Goal: Information Seeking & Learning: Learn about a topic

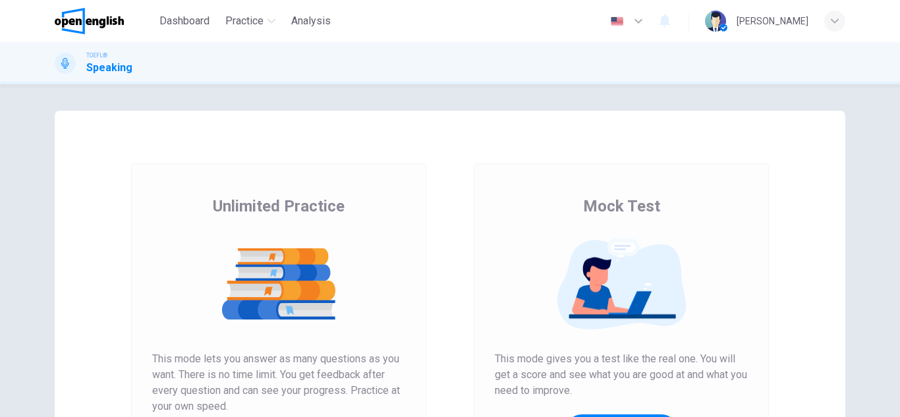
click at [307, 287] on img at bounding box center [278, 284] width 253 height 92
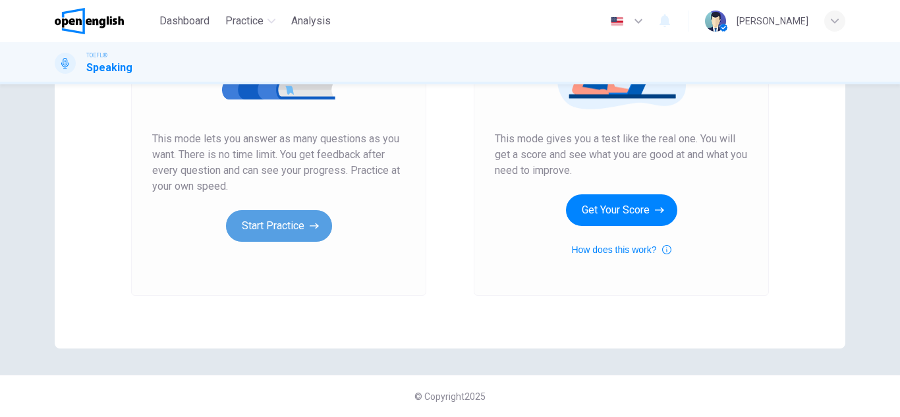
click at [310, 231] on icon "button" at bounding box center [314, 225] width 9 height 13
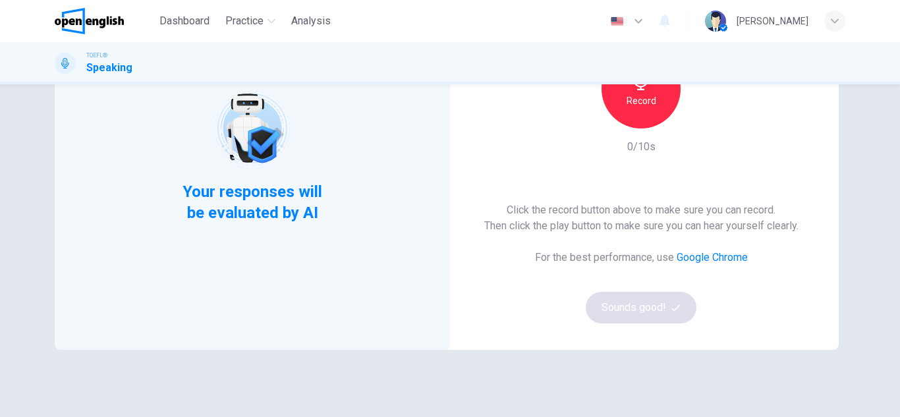
scroll to position [111, 0]
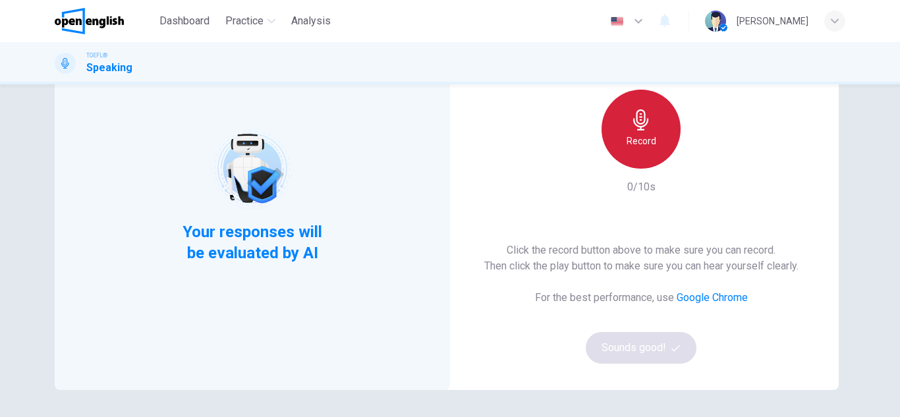
click at [636, 121] on icon "button" at bounding box center [641, 119] width 21 height 21
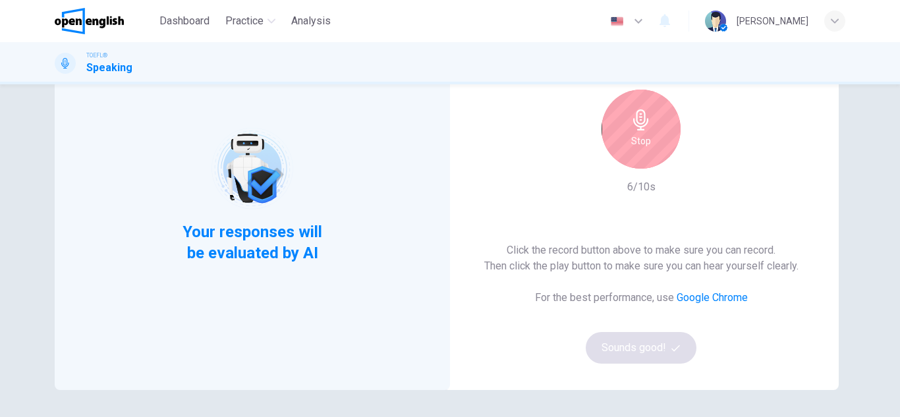
click at [655, 135] on div "Stop" at bounding box center [641, 129] width 79 height 79
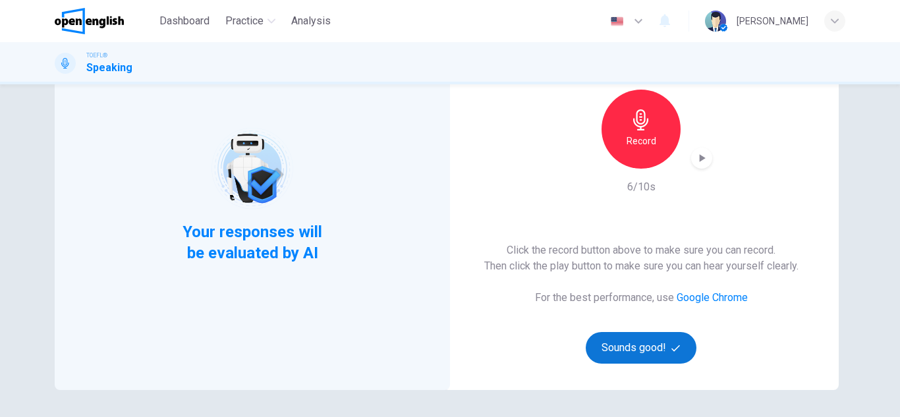
click at [627, 358] on button "Sounds good!" at bounding box center [641, 348] width 111 height 32
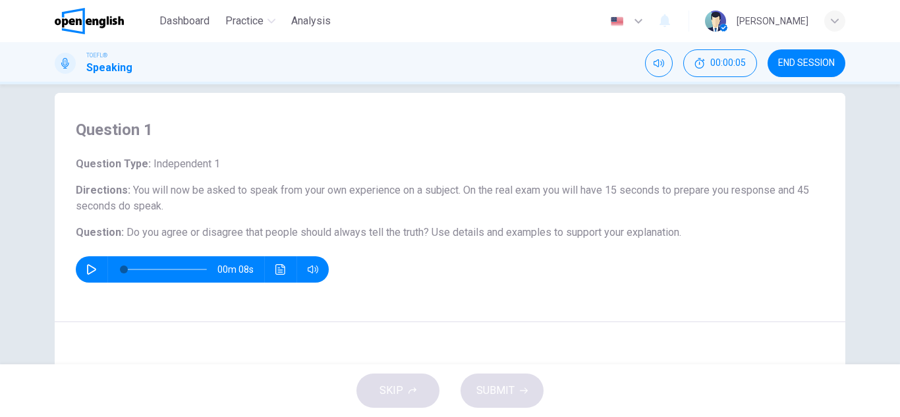
scroll to position [0, 0]
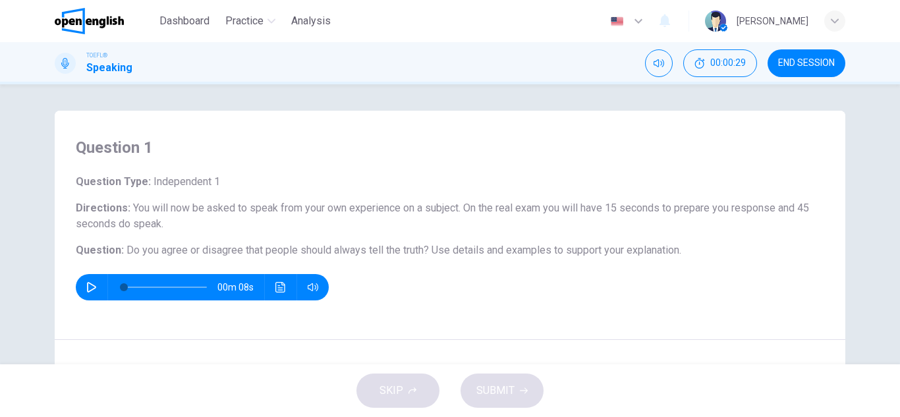
click at [88, 289] on icon "button" at bounding box center [91, 287] width 11 height 11
click at [93, 289] on icon "button" at bounding box center [91, 287] width 11 height 11
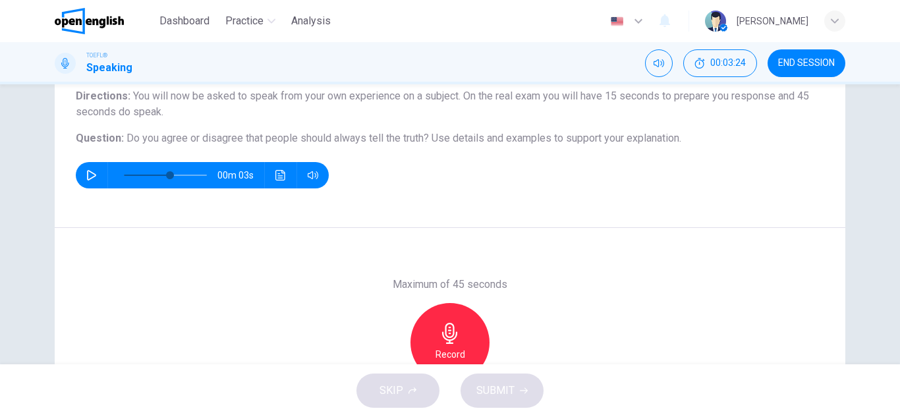
scroll to position [153, 0]
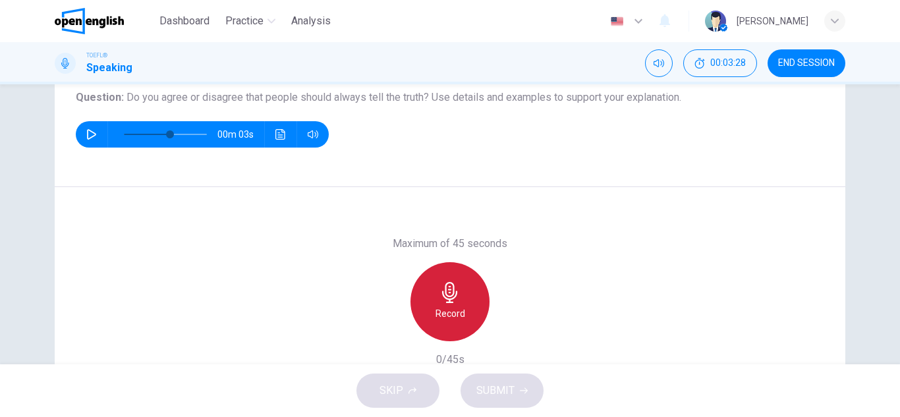
click at [454, 292] on icon "button" at bounding box center [449, 292] width 15 height 21
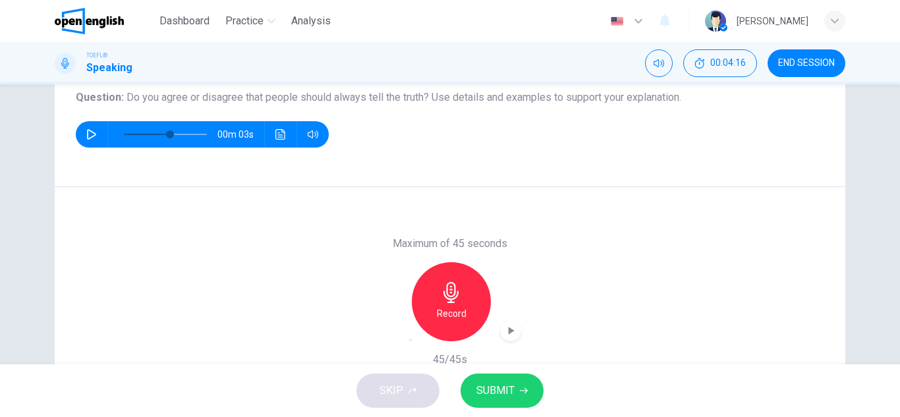
click at [520, 391] on icon "button" at bounding box center [524, 391] width 8 height 8
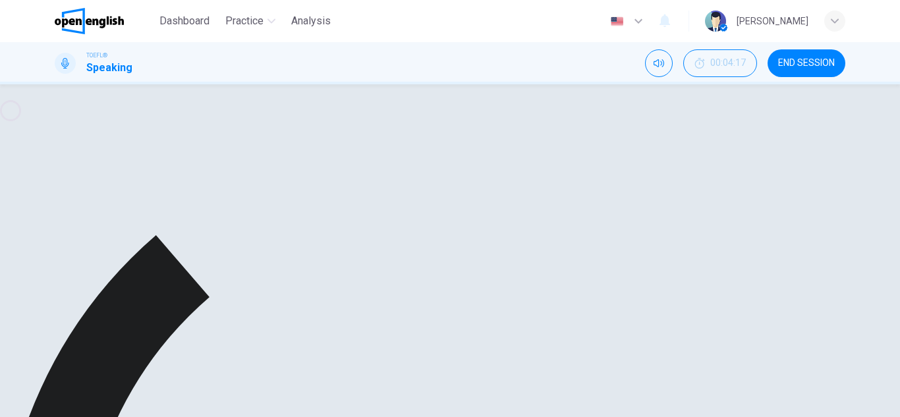
scroll to position [0, 0]
click at [838, 30] on div "button" at bounding box center [834, 21] width 21 height 21
click at [876, 417] on div at bounding box center [450, 417] width 900 height 0
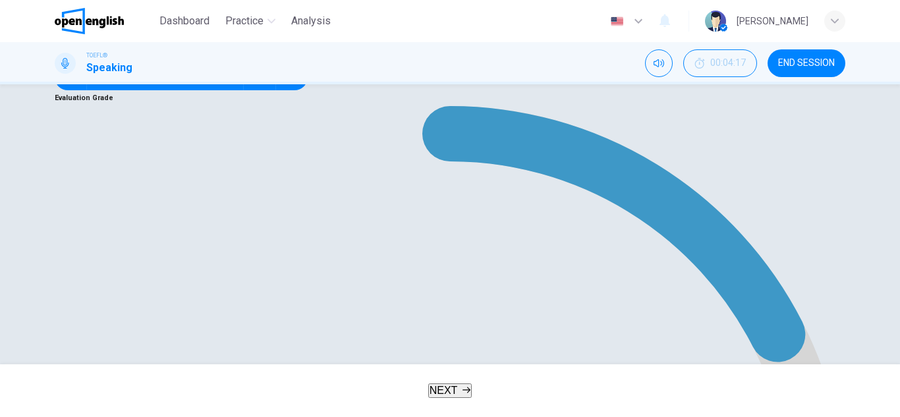
type input "*"
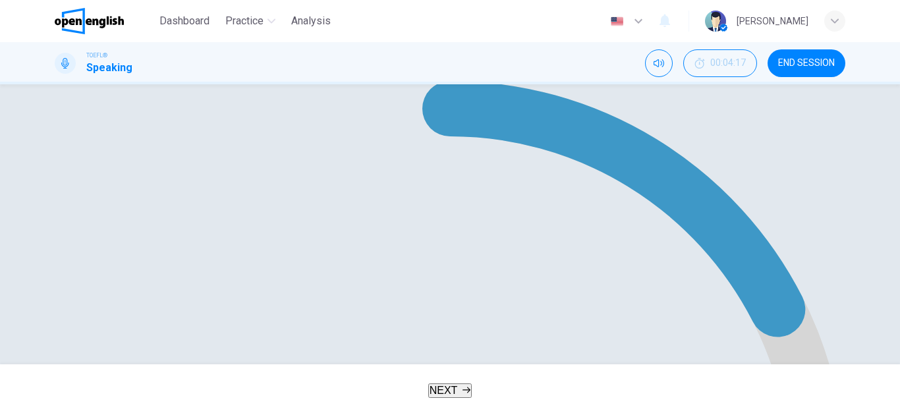
scroll to position [235, 0]
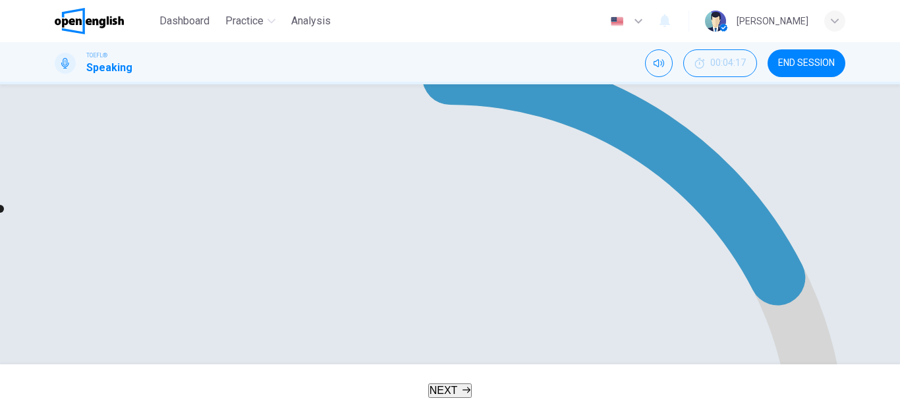
type input "*"
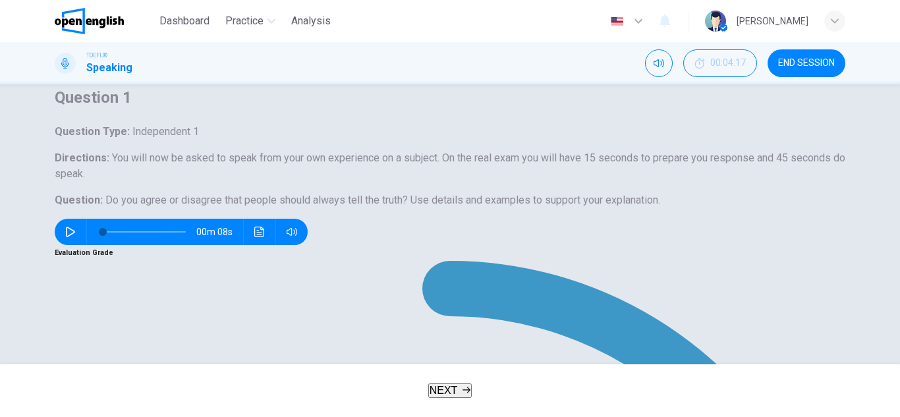
scroll to position [0, 0]
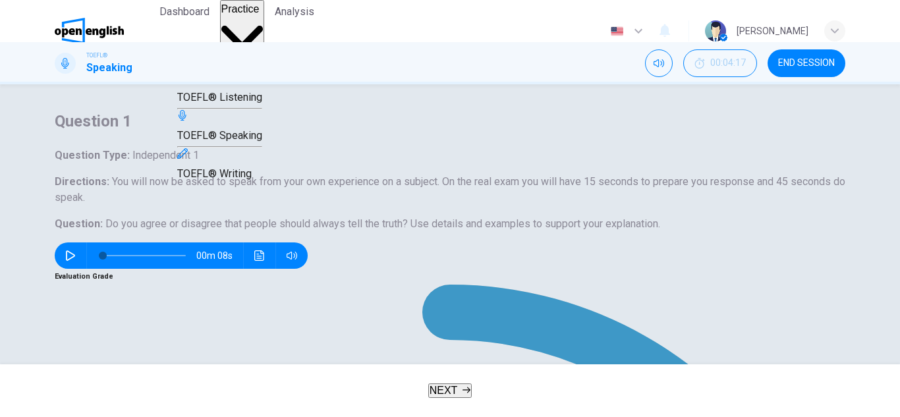
type input "**"
click at [252, 180] on span "TOEFL® Writing" at bounding box center [214, 173] width 74 height 13
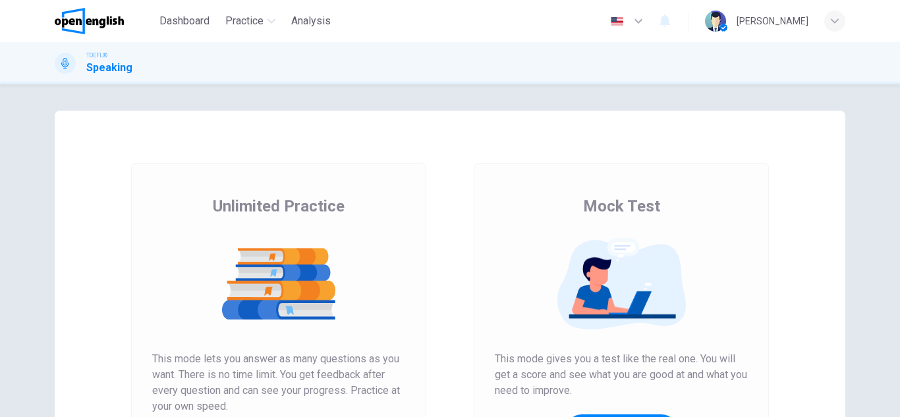
click at [362, 289] on img at bounding box center [278, 284] width 253 height 92
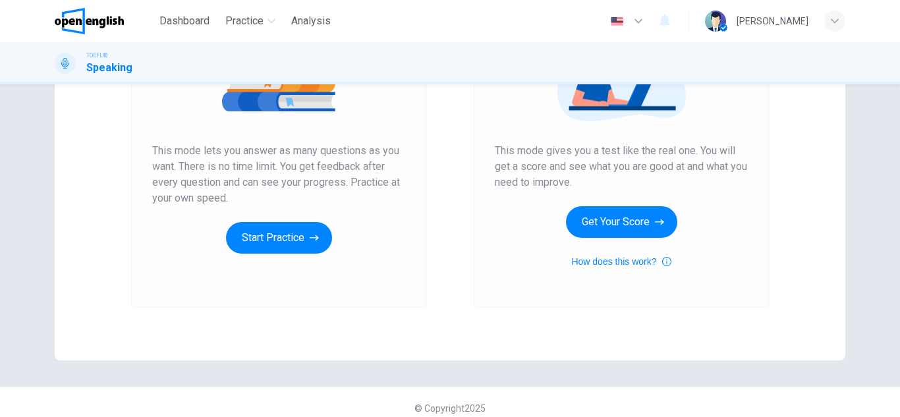
scroll to position [220, 0]
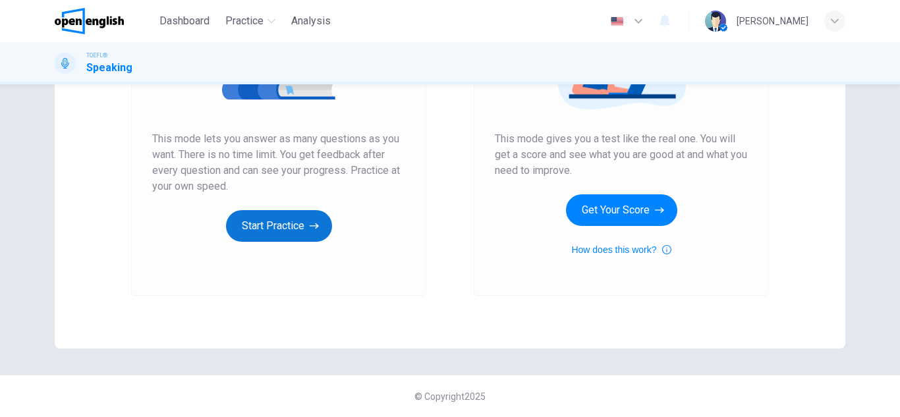
click at [310, 221] on icon "button" at bounding box center [314, 225] width 9 height 13
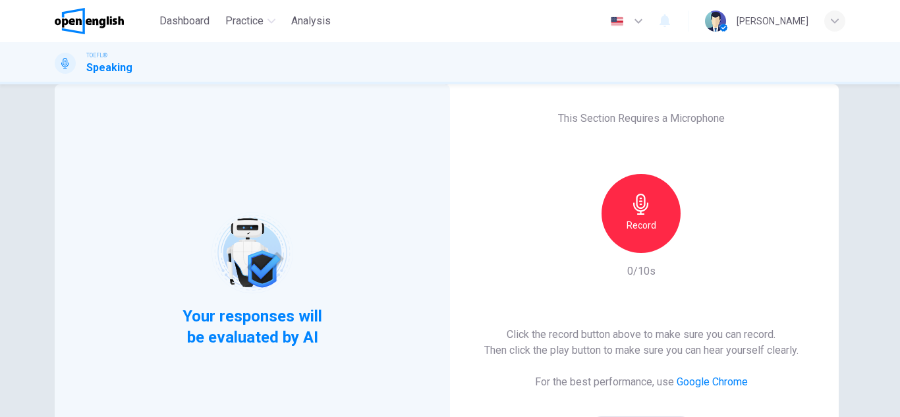
scroll to position [28, 0]
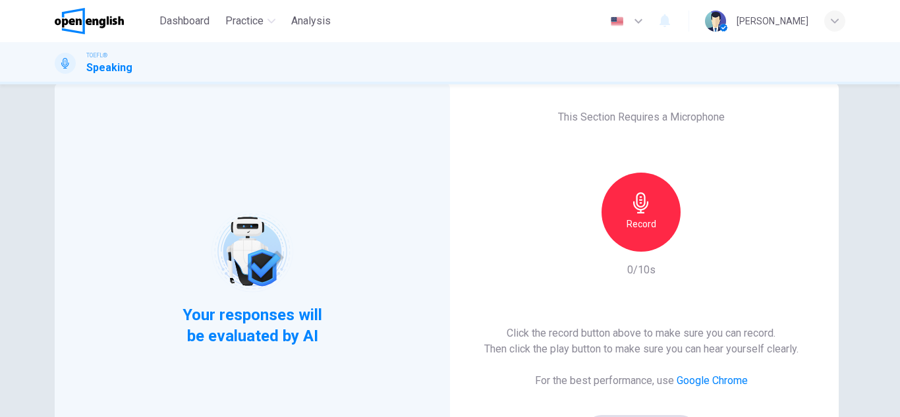
click at [648, 198] on icon "button" at bounding box center [641, 202] width 21 height 21
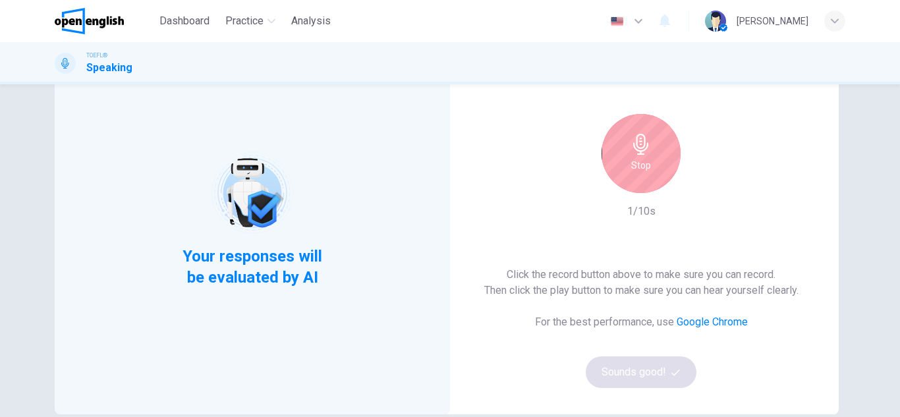
scroll to position [107, 0]
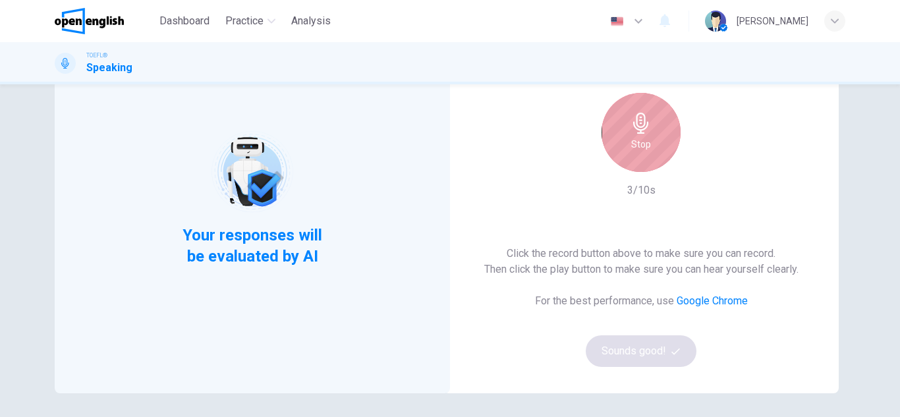
click at [634, 157] on div "Stop" at bounding box center [641, 132] width 79 height 79
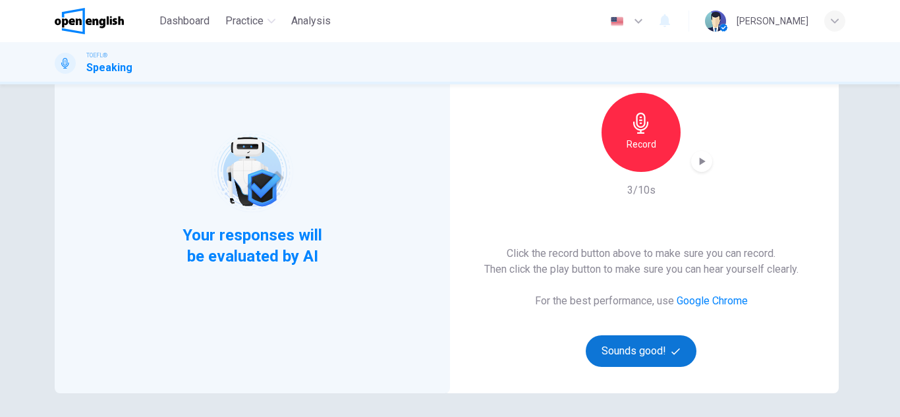
click at [665, 364] on button "Sounds good!" at bounding box center [641, 351] width 111 height 32
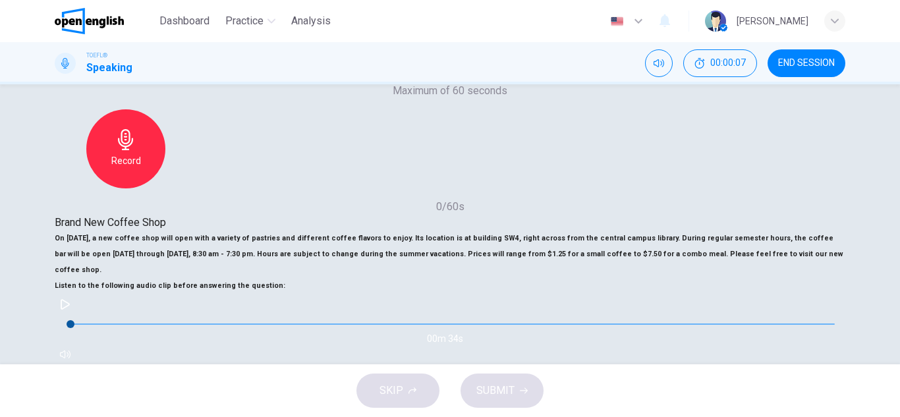
scroll to position [177, 0]
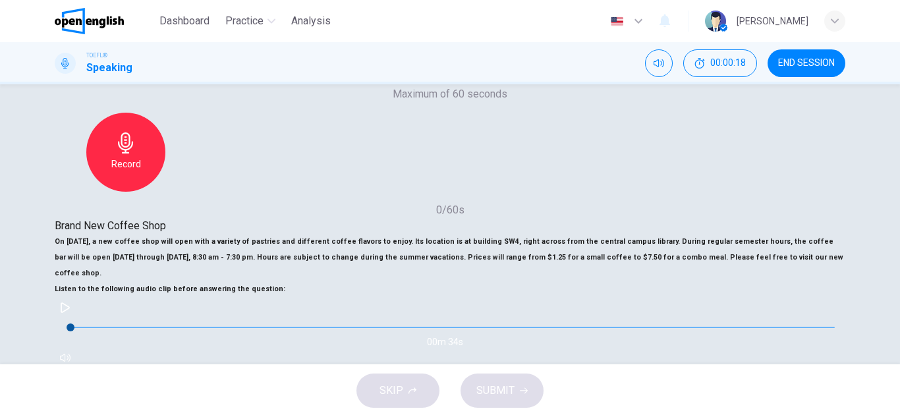
drag, startPoint x: 211, startPoint y: 193, endPoint x: 155, endPoint y: 196, distance: 56.1
click at [155, 234] on h6 "On November 10, a new coffee shop will open with a variety of pastries and diff…" at bounding box center [450, 257] width 791 height 47
click at [71, 313] on icon "button" at bounding box center [65, 307] width 11 height 11
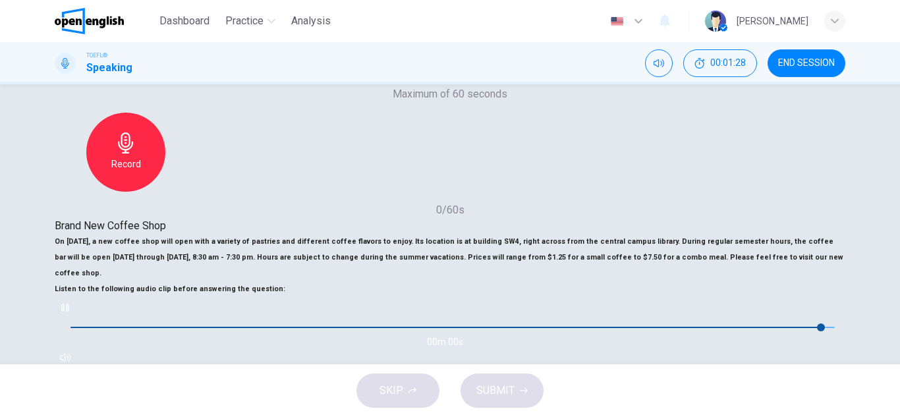
type input "*"
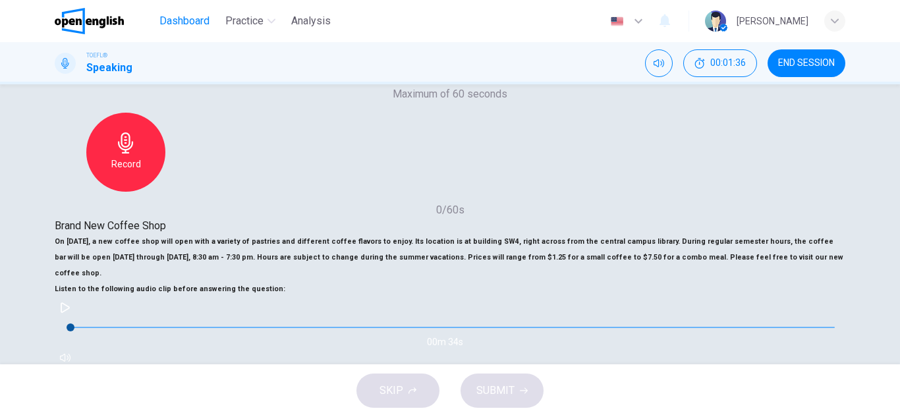
click at [202, 15] on span "Dashboard" at bounding box center [184, 21] width 50 height 16
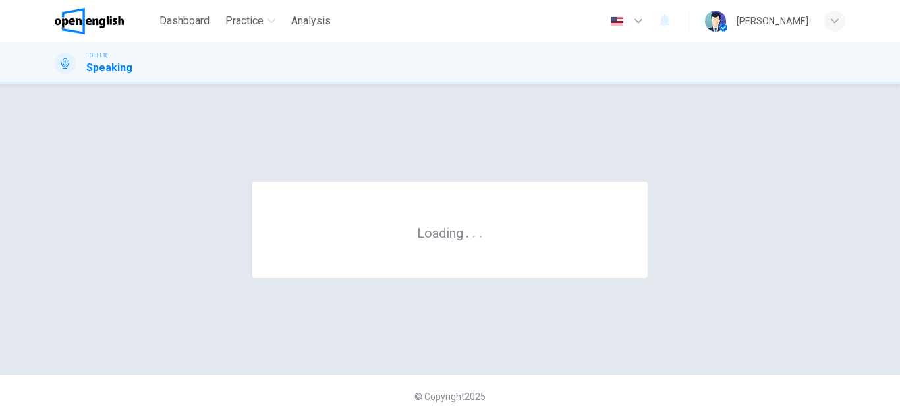
scroll to position [0, 0]
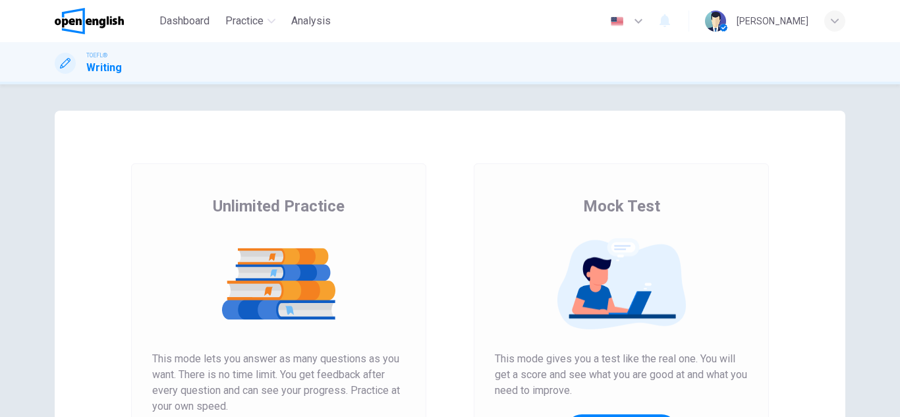
click at [303, 310] on img at bounding box center [278, 284] width 253 height 92
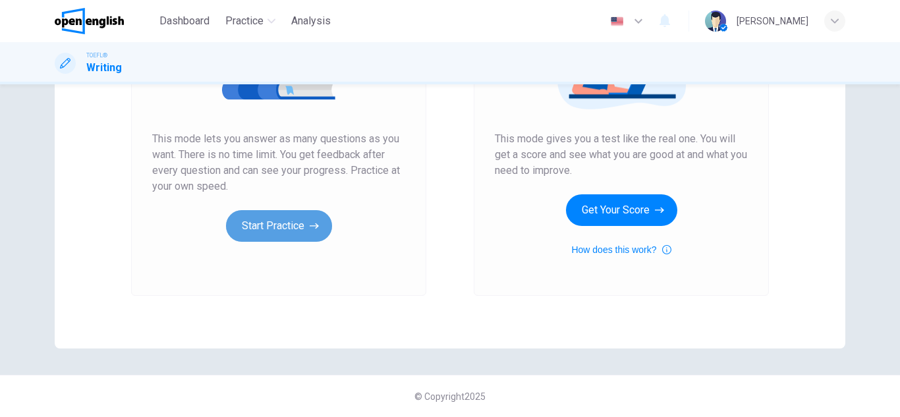
click at [281, 225] on button "Start Practice" at bounding box center [279, 226] width 106 height 32
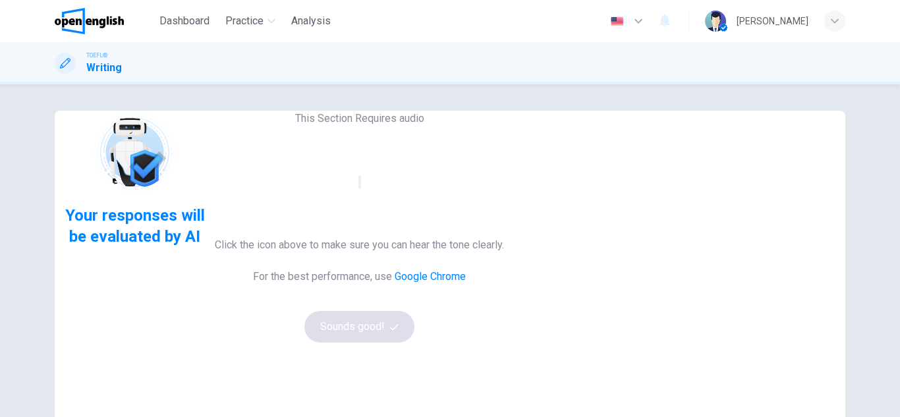
click at [376, 199] on icon "button" at bounding box center [368, 193] width 16 height 12
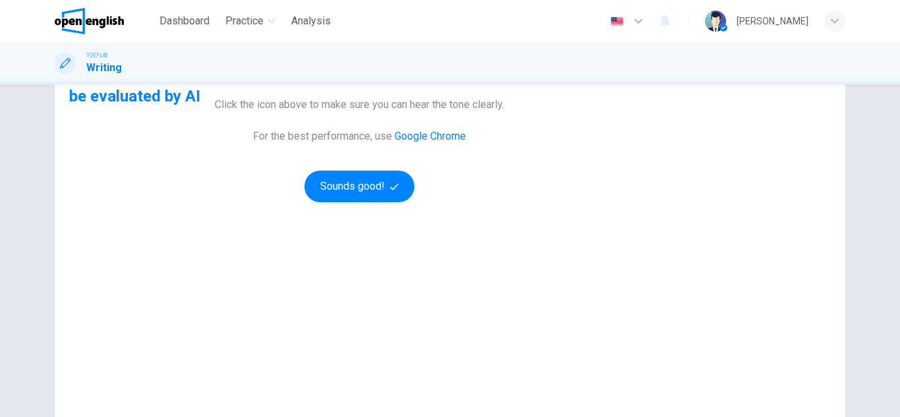
scroll to position [142, 0]
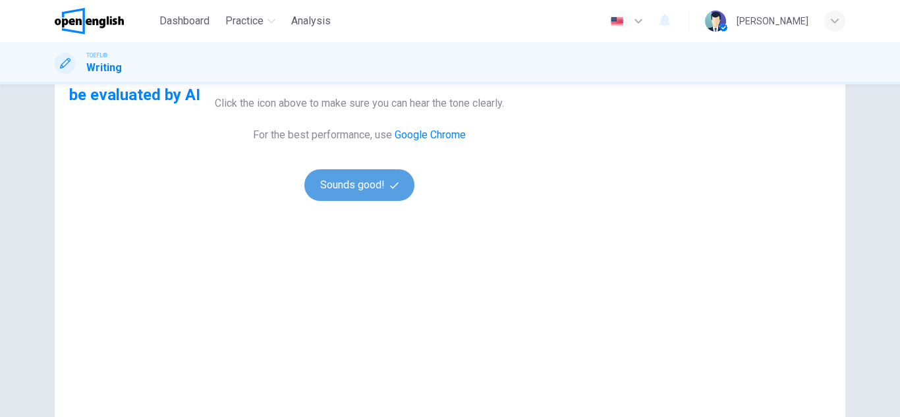
click at [415, 201] on button "Sounds good!" at bounding box center [359, 185] width 111 height 32
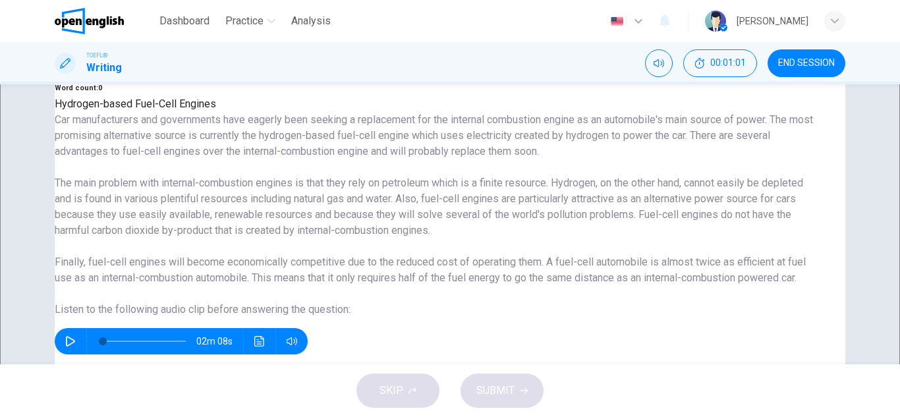
scroll to position [179, 0]
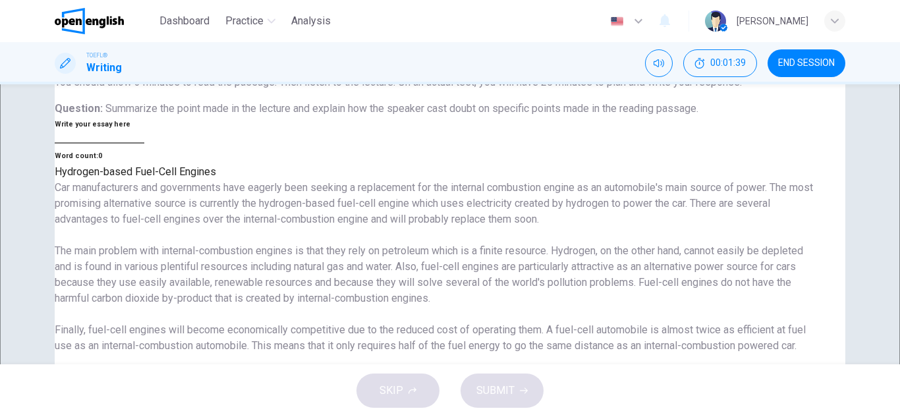
drag, startPoint x: 386, startPoint y: 248, endPoint x: 138, endPoint y: 287, distance: 250.8
click at [138, 227] on h6 "Car manufacturers and governments have eagerly been seeking a replacement for t…" at bounding box center [437, 203] width 764 height 47
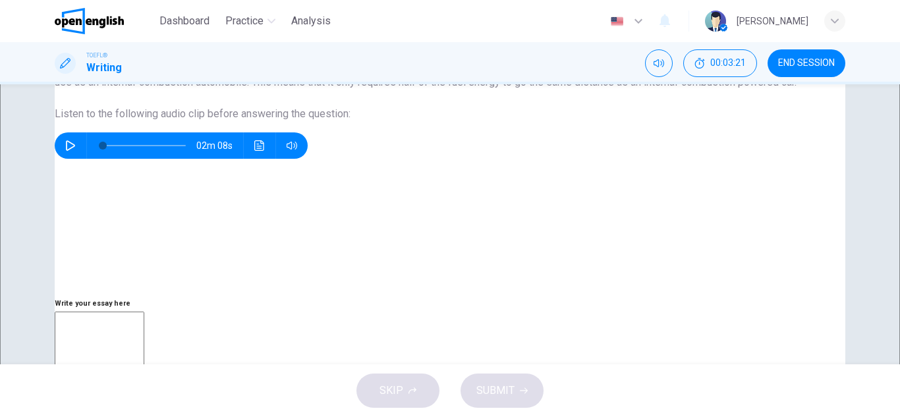
scroll to position [53, 0]
click at [76, 151] on icon "button" at bounding box center [70, 145] width 11 height 11
type input "**"
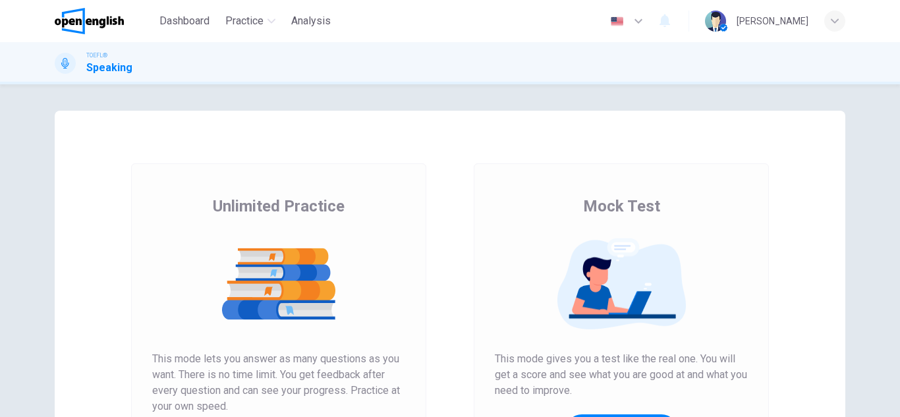
click at [508, 273] on img at bounding box center [621, 284] width 253 height 92
click at [312, 279] on img at bounding box center [278, 284] width 253 height 92
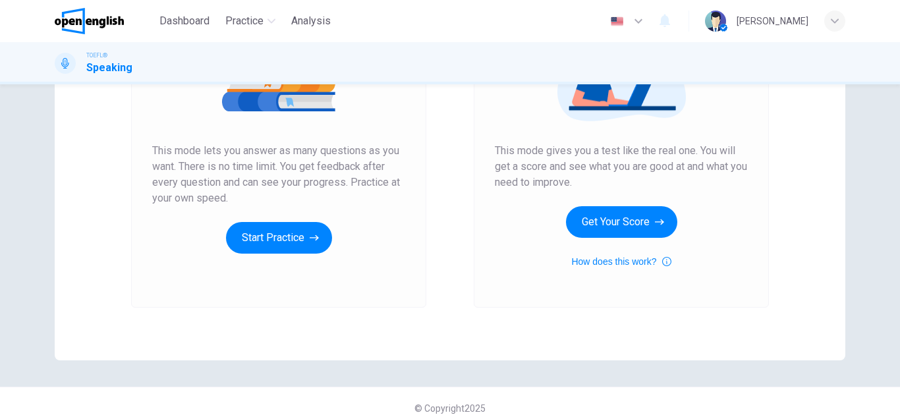
scroll to position [211, 0]
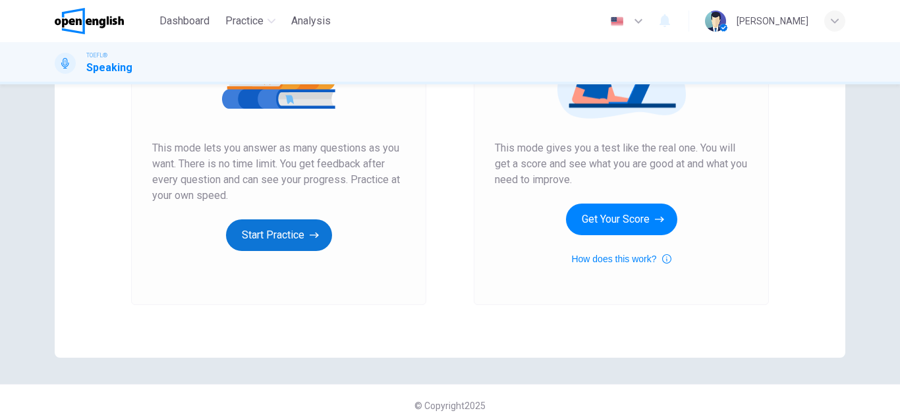
click at [293, 236] on button "Start Practice" at bounding box center [279, 235] width 106 height 32
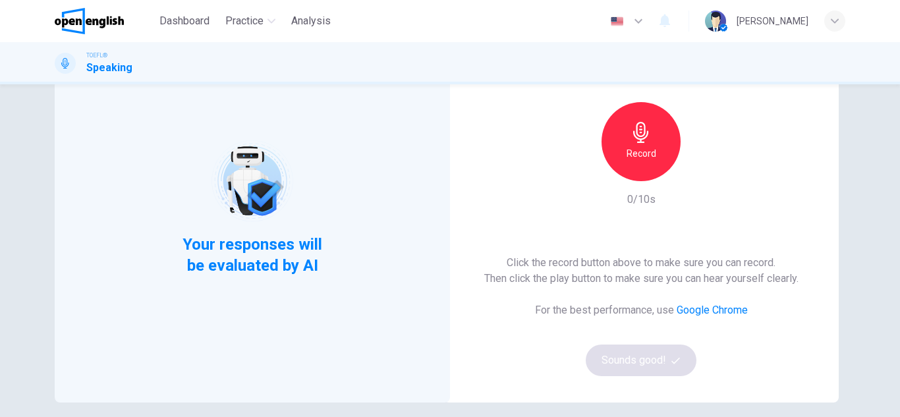
scroll to position [94, 0]
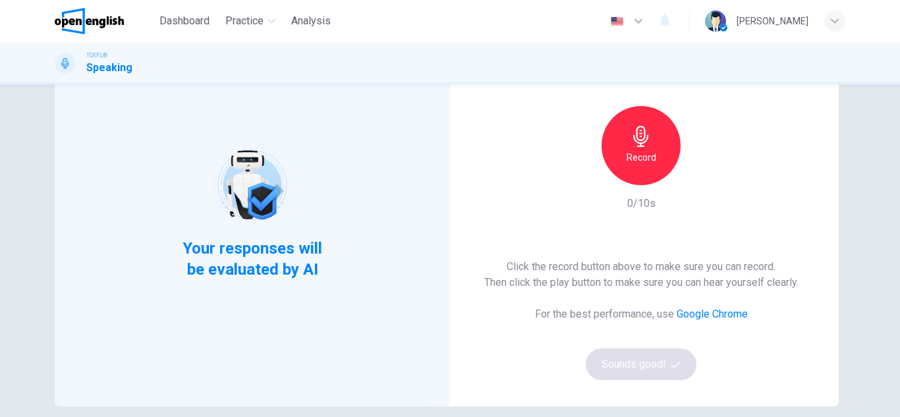
click at [648, 191] on div "Record 0/10s" at bounding box center [641, 158] width 142 height 105
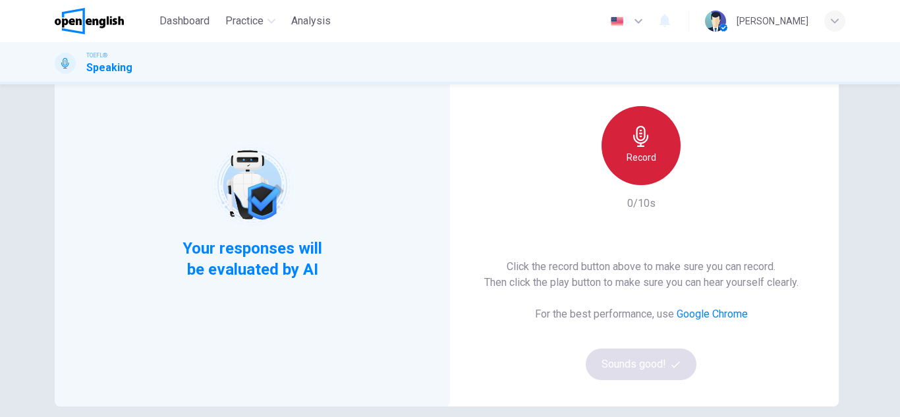
click at [638, 154] on h6 "Record" at bounding box center [642, 158] width 30 height 16
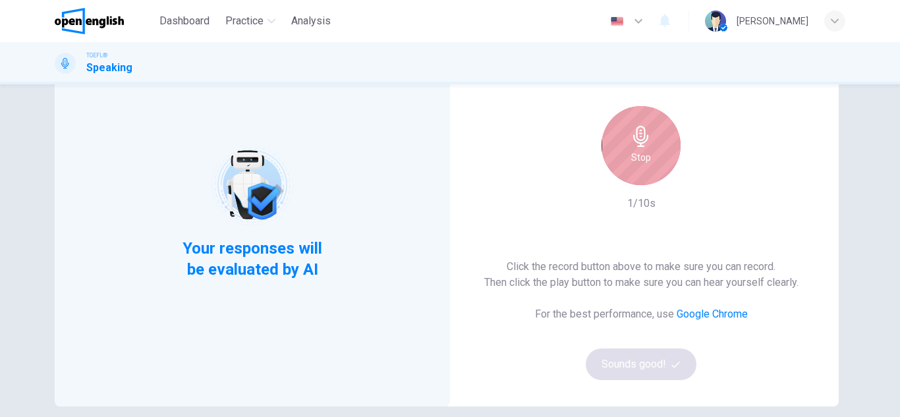
click at [675, 132] on div "Stop" at bounding box center [641, 145] width 79 height 79
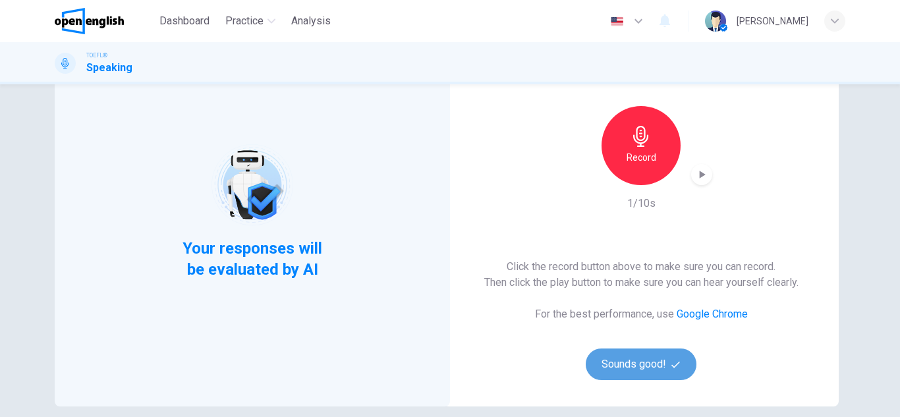
click at [645, 363] on button "Sounds good!" at bounding box center [641, 365] width 111 height 32
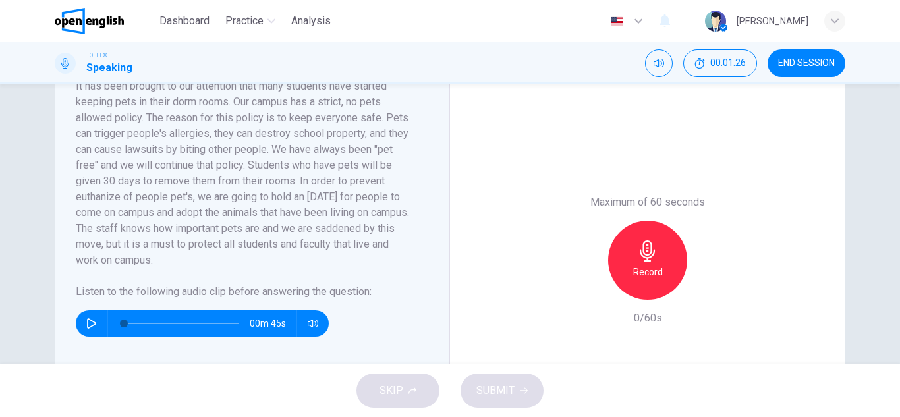
scroll to position [267, 0]
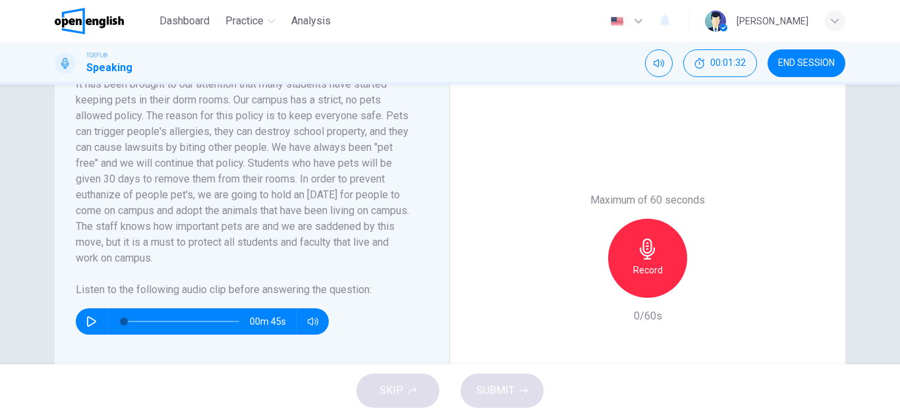
drag, startPoint x: 79, startPoint y: 258, endPoint x: 138, endPoint y: 264, distance: 59.6
click at [138, 264] on h6 "It has been brought to our attention that many students have started keeping pe…" at bounding box center [244, 171] width 337 height 190
click at [86, 316] on button "button" at bounding box center [91, 321] width 21 height 26
type input "*"
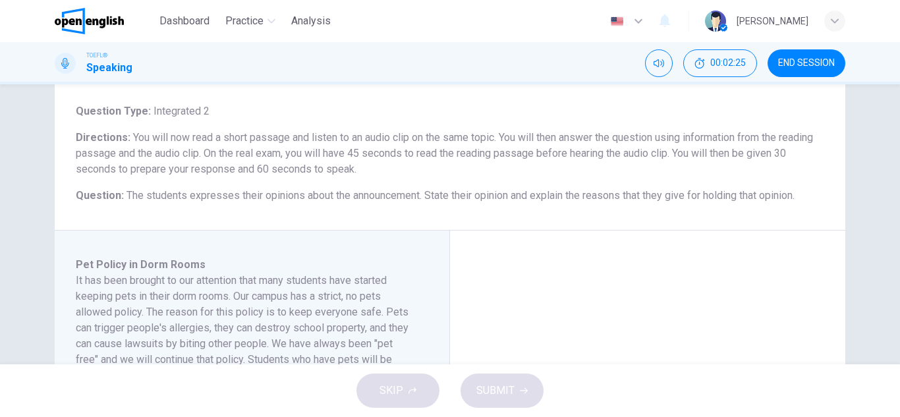
scroll to position [51, 0]
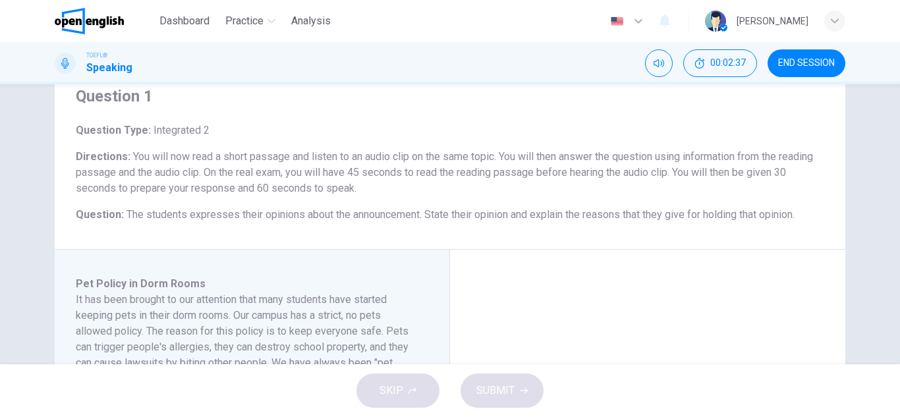
drag, startPoint x: 116, startPoint y: 210, endPoint x: 298, endPoint y: 210, distance: 181.9
click at [298, 210] on h6 "Question : The students expresses their opinions about the announcement. State …" at bounding box center [450, 215] width 749 height 16
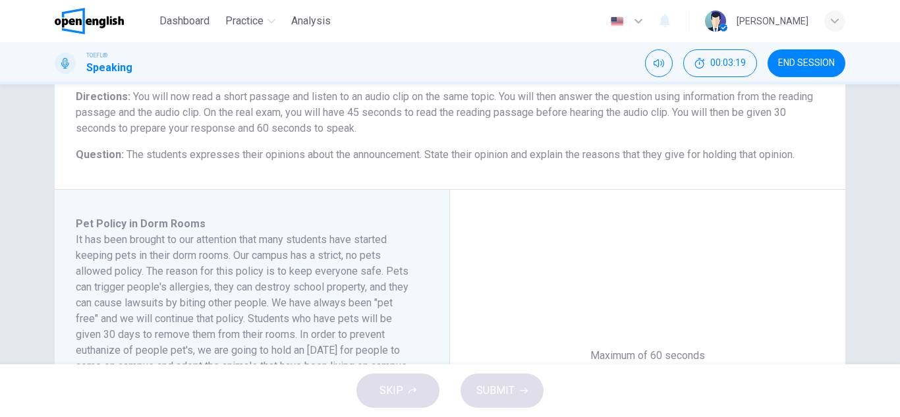
scroll to position [109, 0]
click at [781, 154] on span "The students expresses their opinions about the announcement. State their opini…" at bounding box center [461, 157] width 668 height 13
drag, startPoint x: 781, startPoint y: 154, endPoint x: 600, endPoint y: 170, distance: 182.0
click at [600, 170] on div "Question 1 Question Type : Integrated 2 Directions : You will now read a short …" at bounding box center [450, 97] width 791 height 190
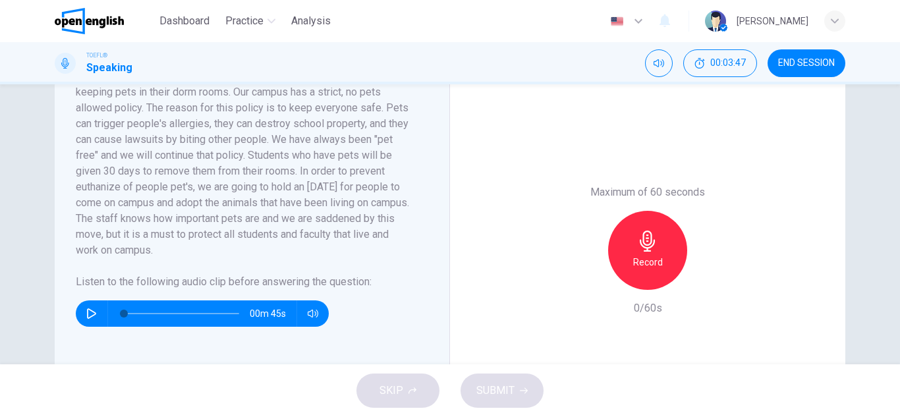
scroll to position [279, 0]
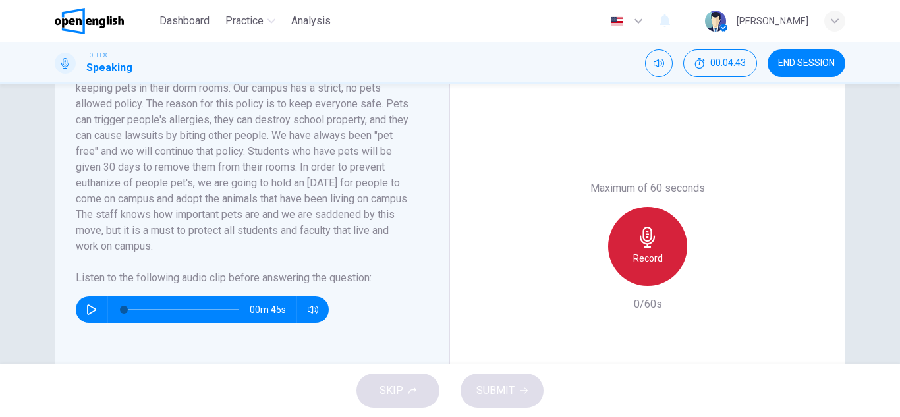
click at [644, 231] on icon "button" at bounding box center [647, 237] width 15 height 21
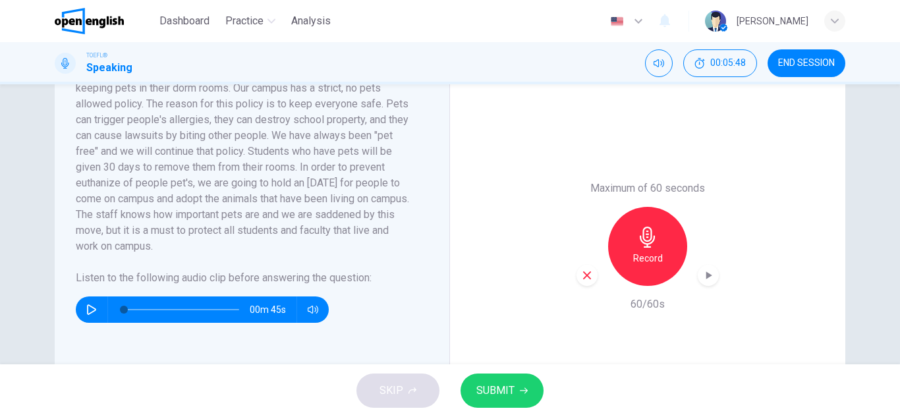
click at [498, 394] on span "SUBMIT" at bounding box center [495, 391] width 38 height 18
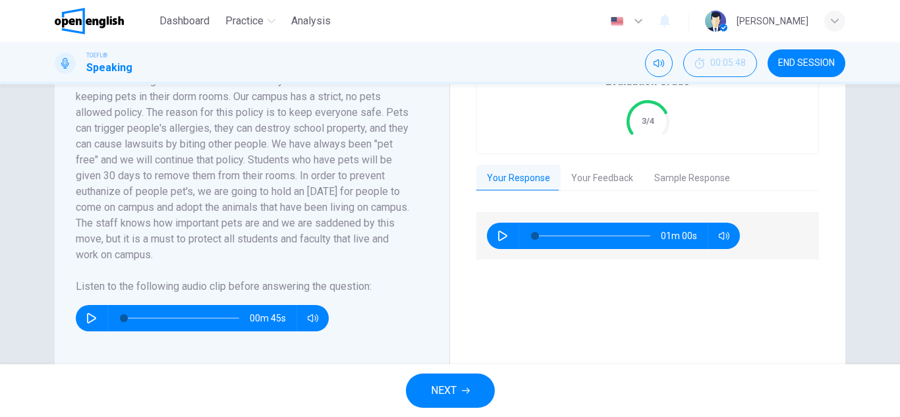
scroll to position [272, 0]
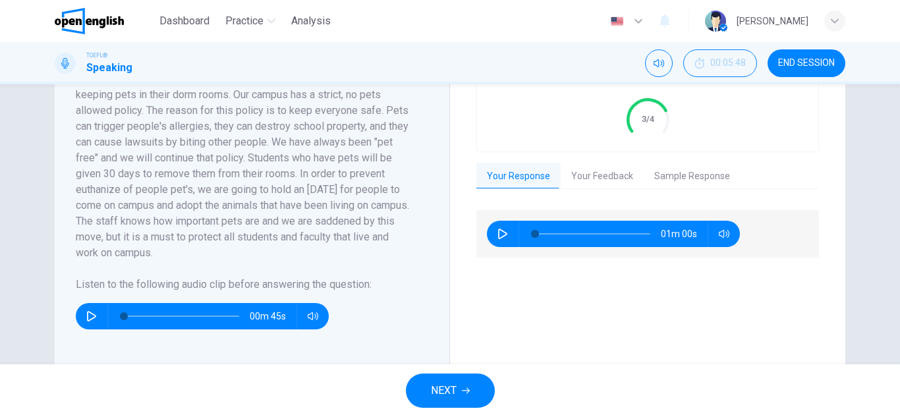
click at [492, 231] on button "button" at bounding box center [502, 234] width 21 height 26
type input "*"
click at [820, 63] on span "END SESSION" at bounding box center [806, 63] width 57 height 11
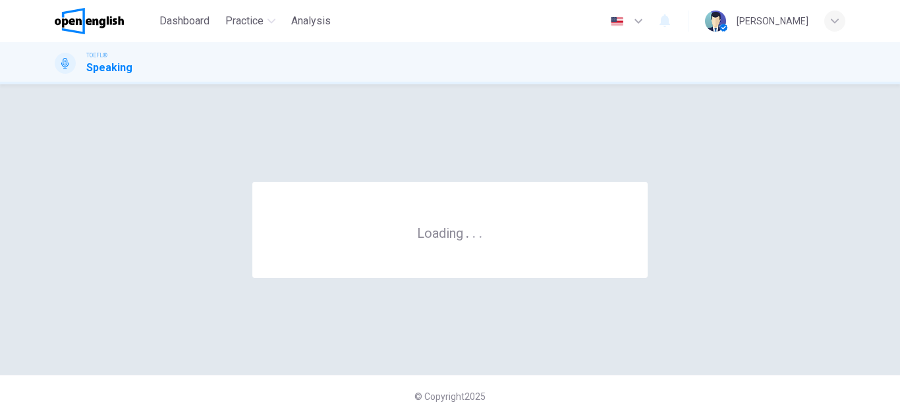
scroll to position [0, 0]
